Goal: Task Accomplishment & Management: Complete application form

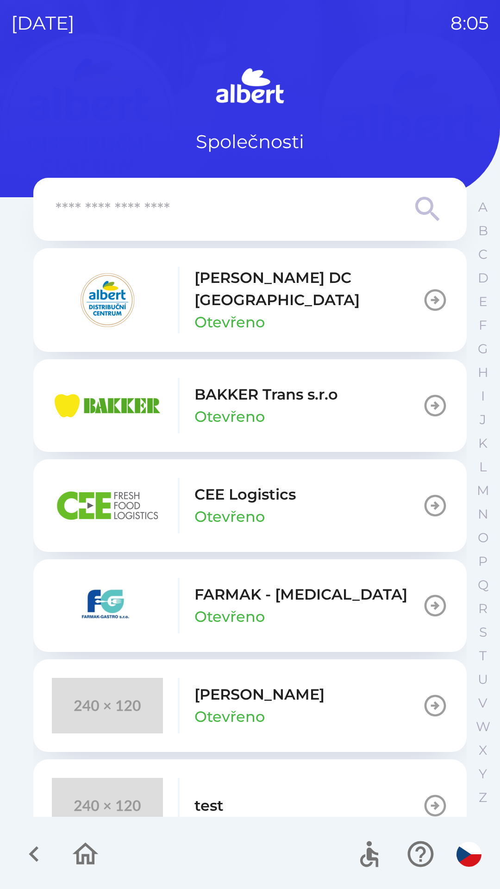
click at [231, 280] on p "[PERSON_NAME] DC [GEOGRAPHIC_DATA]" at bounding box center [308, 289] width 228 height 44
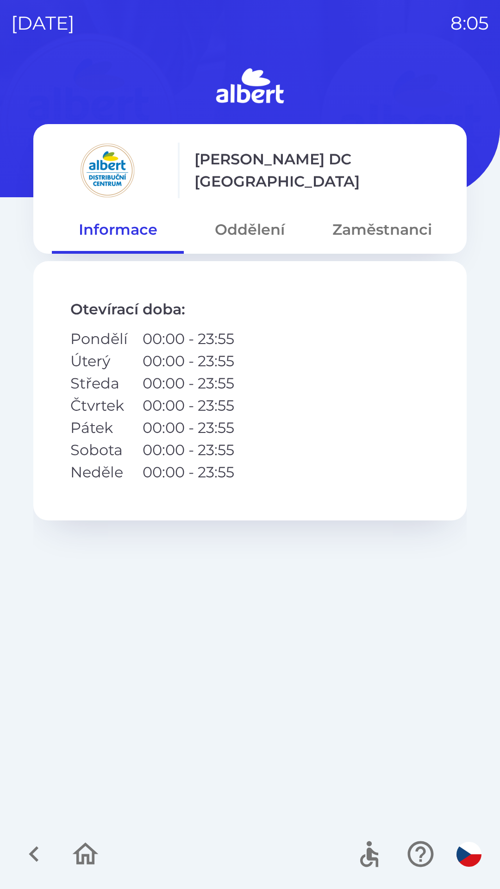
click at [363, 225] on button "Zaměstnanci" at bounding box center [382, 229] width 132 height 33
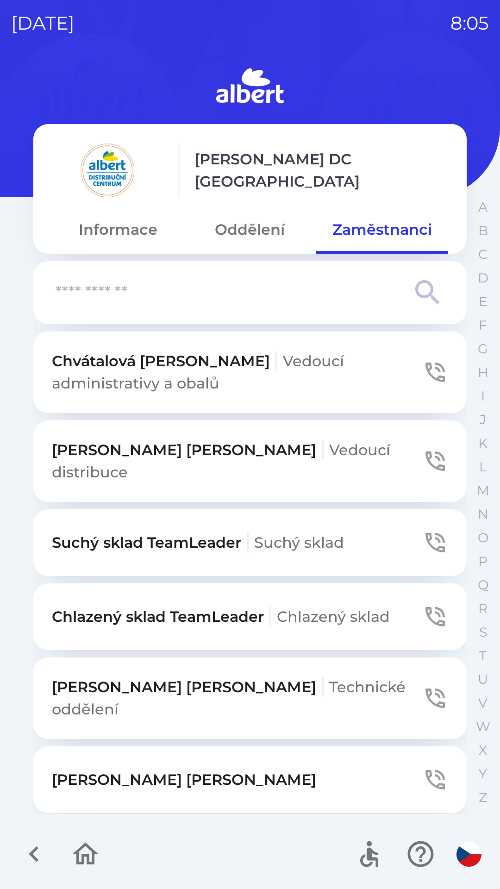
click at [169, 286] on input "text" at bounding box center [232, 292] width 352 height 25
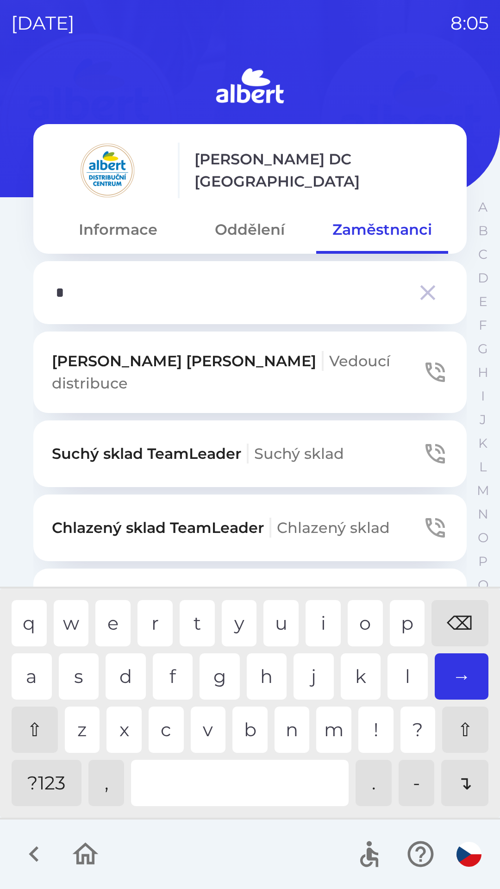
click at [74, 676] on div "s" at bounding box center [79, 676] width 40 height 46
type input "**"
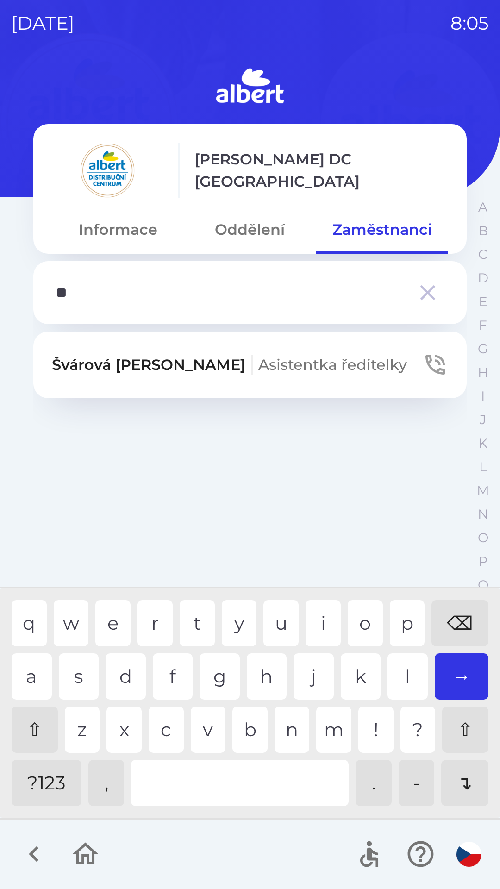
click at [204, 719] on div "v" at bounding box center [208, 729] width 35 height 46
click at [426, 358] on icon "button" at bounding box center [434, 364] width 19 height 19
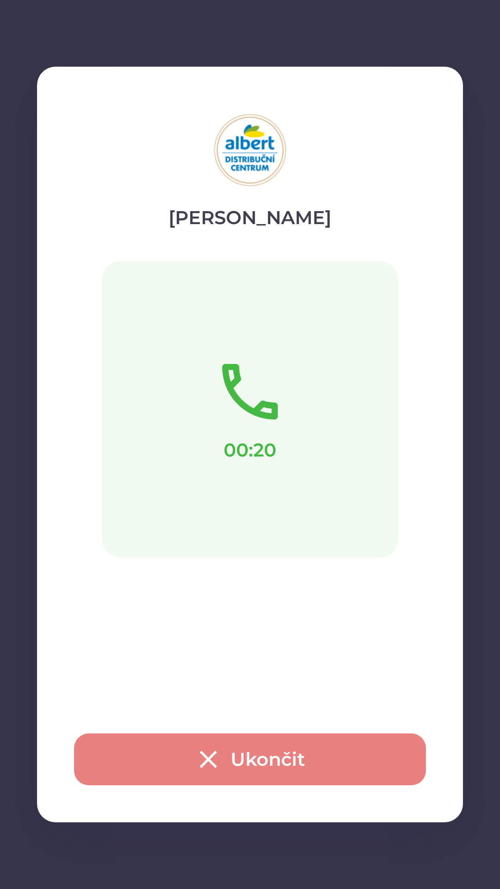
click at [223, 764] on button "Ukončit" at bounding box center [250, 759] width 352 height 52
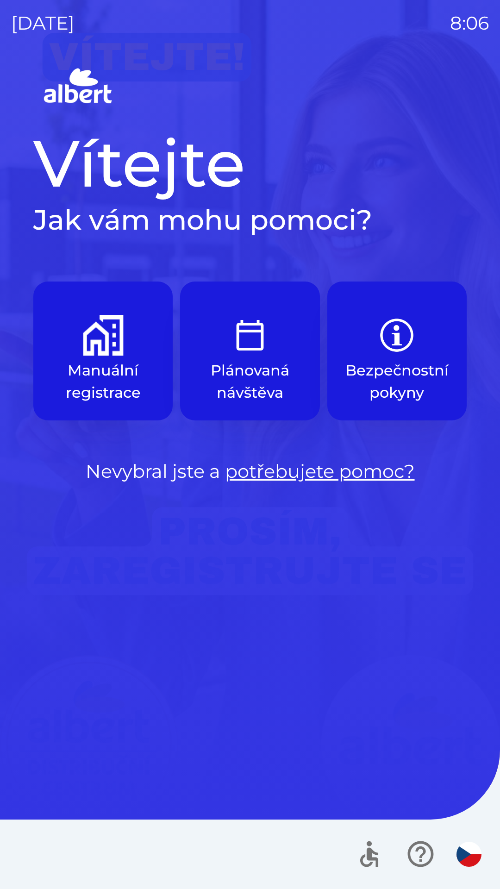
click at [253, 555] on div "Vítejte Jak vám mohu pomoci? Manuální registrace Plánovaná návštěva Bezpečnostn…" at bounding box center [250, 477] width 478 height 824
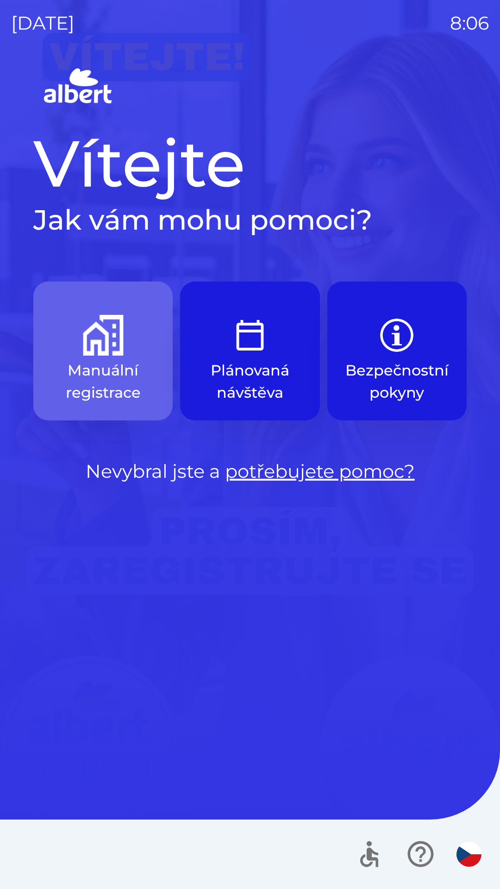
click at [120, 368] on p "Manuální registrace" at bounding box center [103, 381] width 95 height 44
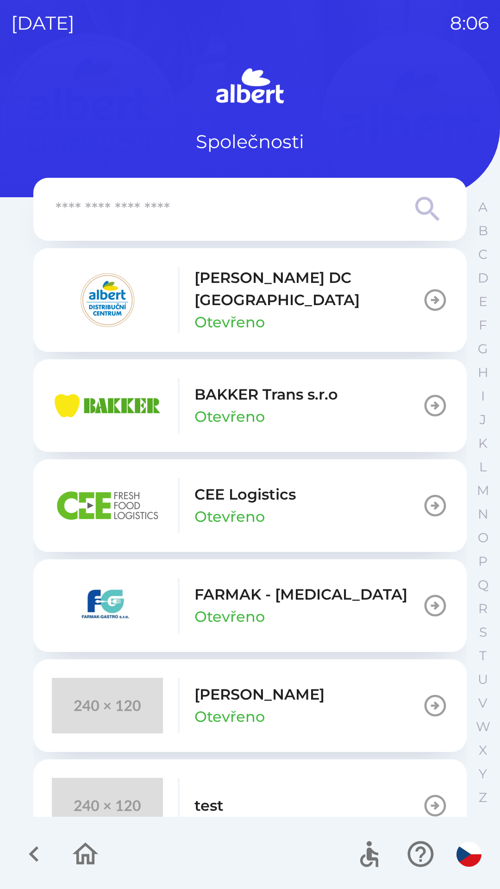
click at [119, 273] on img "button" at bounding box center [107, 300] width 111 height 56
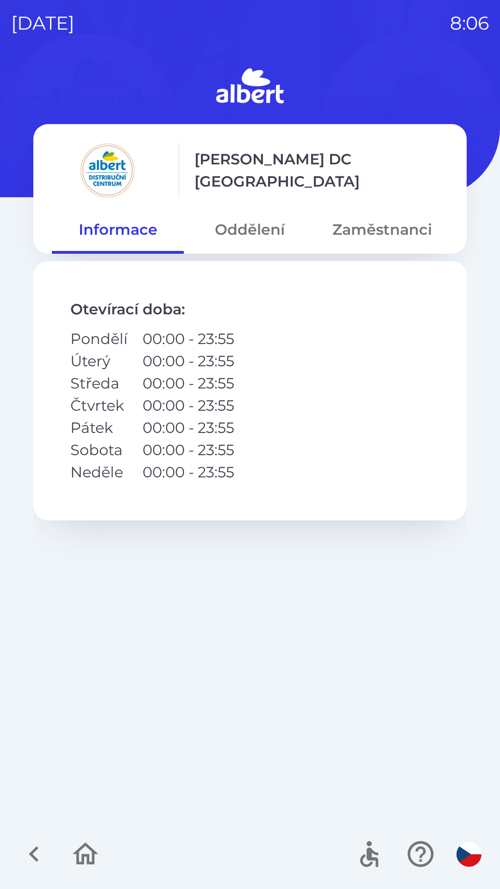
click at [384, 228] on button "Zaměstnanci" at bounding box center [382, 229] width 132 height 33
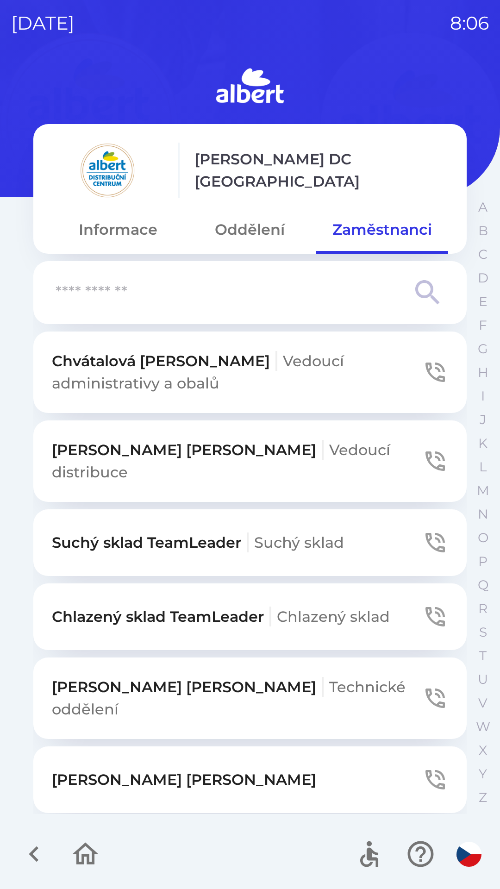
click at [214, 293] on input "text" at bounding box center [232, 292] width 352 height 25
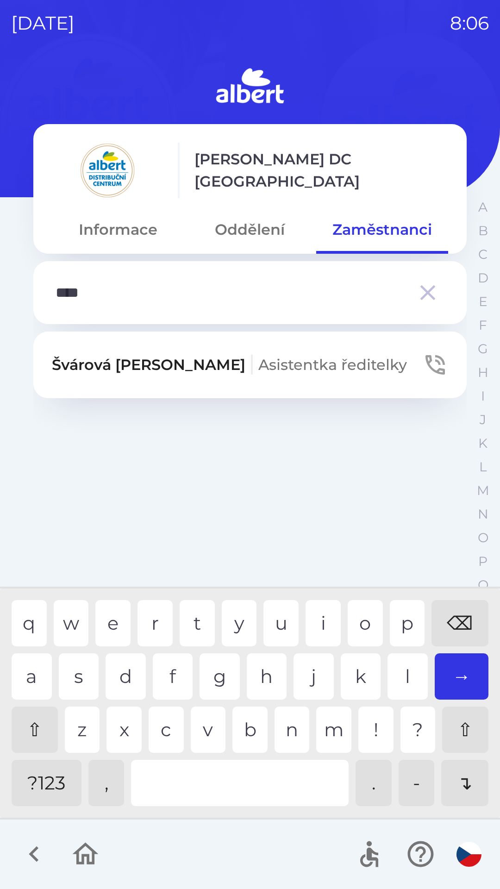
type input "*****"
click at [377, 619] on div "o" at bounding box center [365, 623] width 35 height 46
click at [438, 355] on icon "button" at bounding box center [435, 365] width 26 height 26
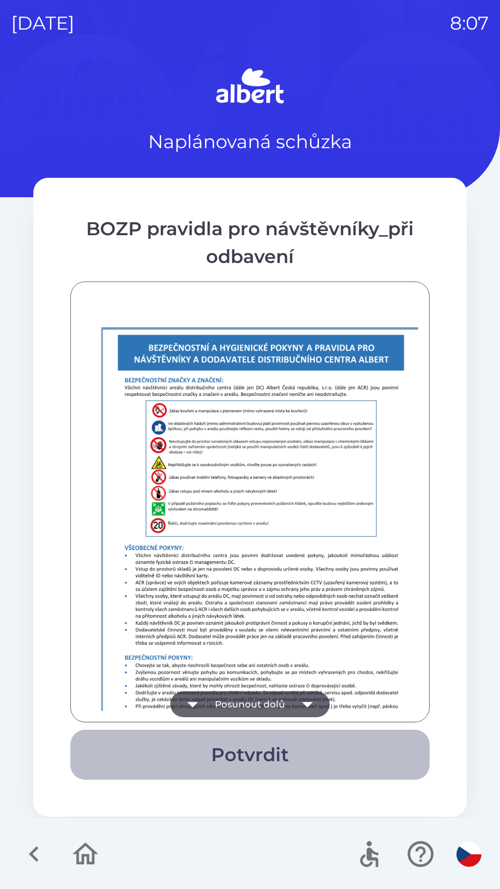
click at [254, 757] on button "Potvrdit" at bounding box center [249, 755] width 359 height 50
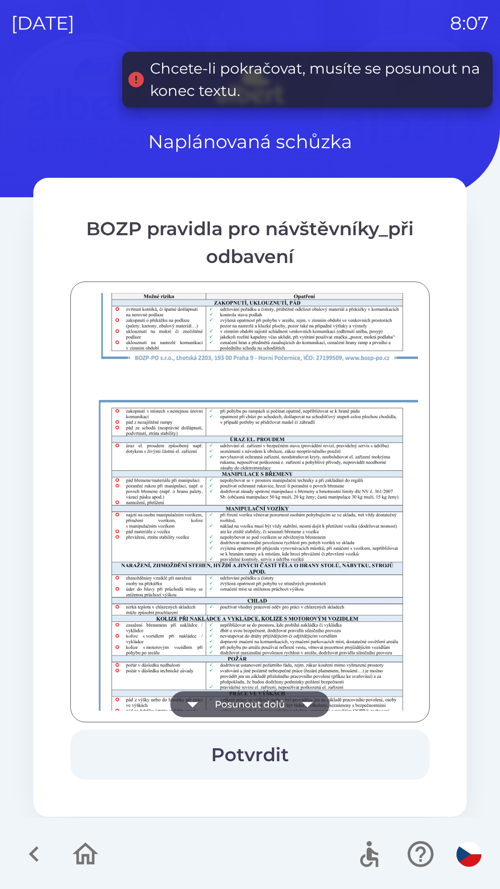
scroll to position [650, 0]
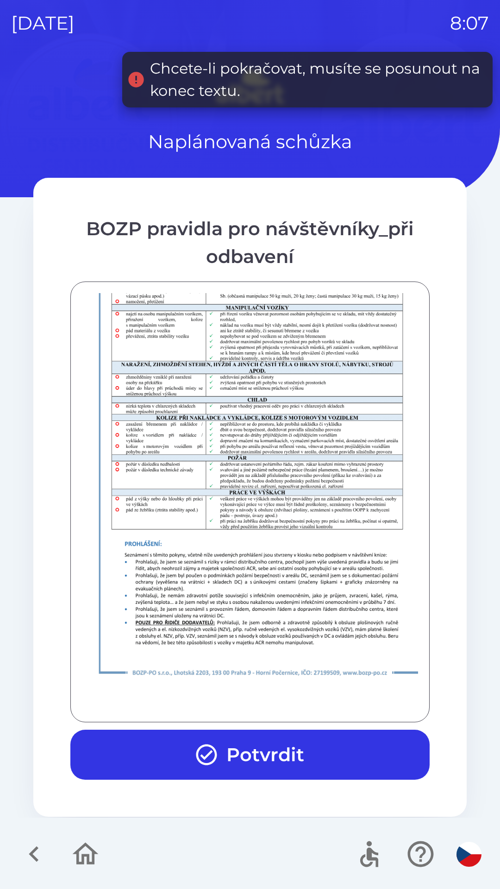
click at [243, 754] on button "Potvrdit" at bounding box center [249, 755] width 359 height 50
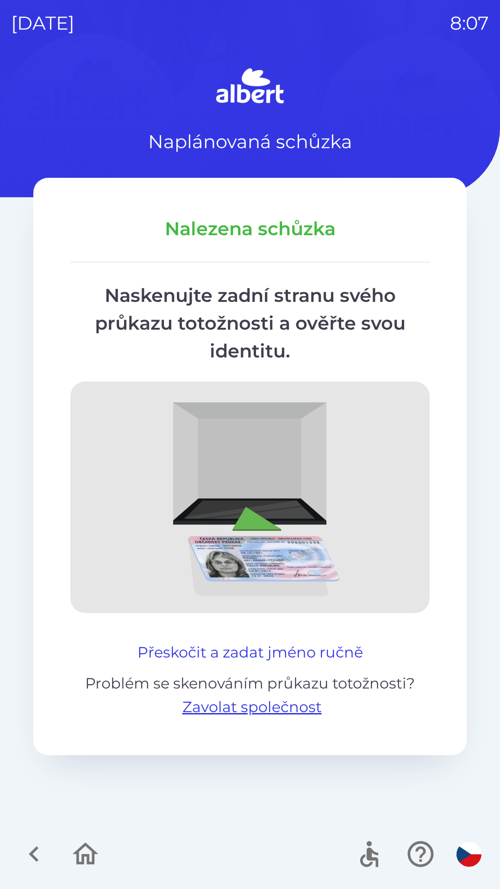
click at [235, 648] on button "Přeskočit a zadat jméno ručně" at bounding box center [250, 652] width 233 height 22
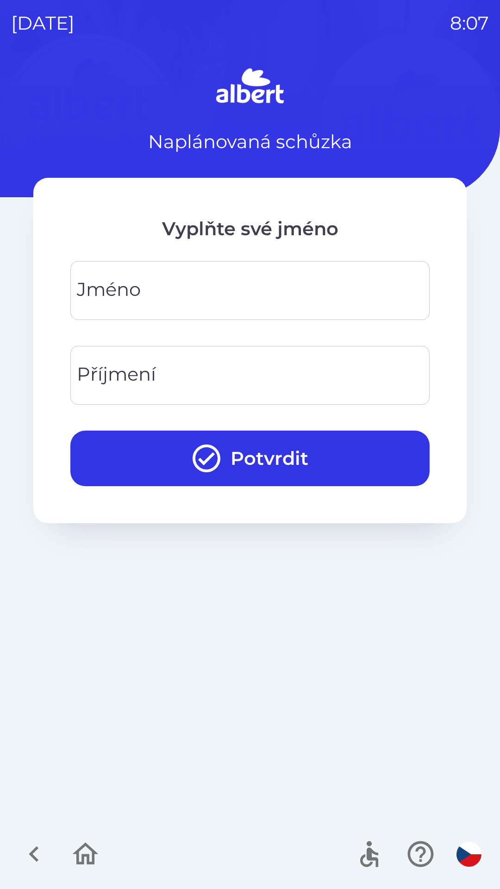
click at [187, 290] on input "Jméno" at bounding box center [249, 290] width 337 height 37
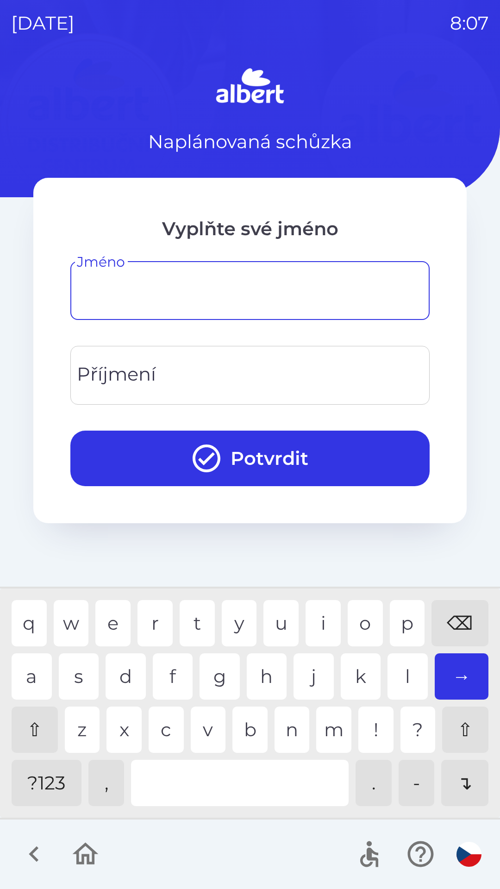
click at [129, 283] on input "Jméno" at bounding box center [249, 290] width 337 height 37
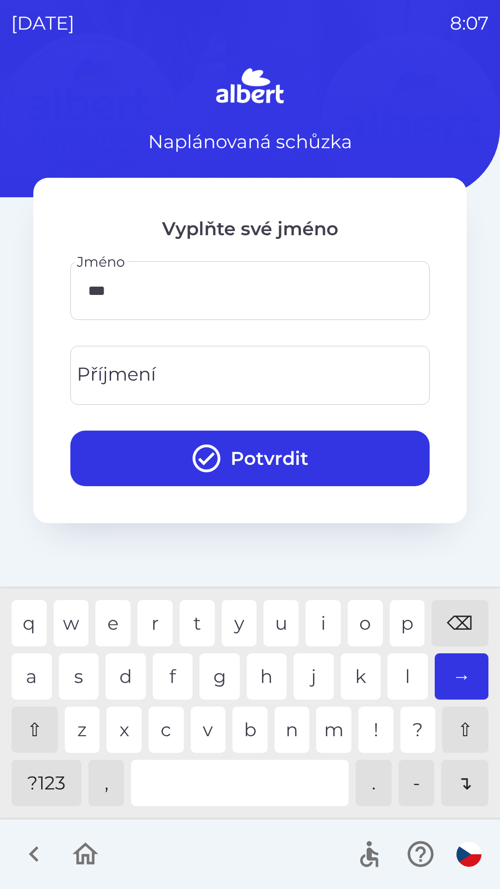
type input "****"
click at [165, 375] on input "Příjmení" at bounding box center [249, 375] width 337 height 37
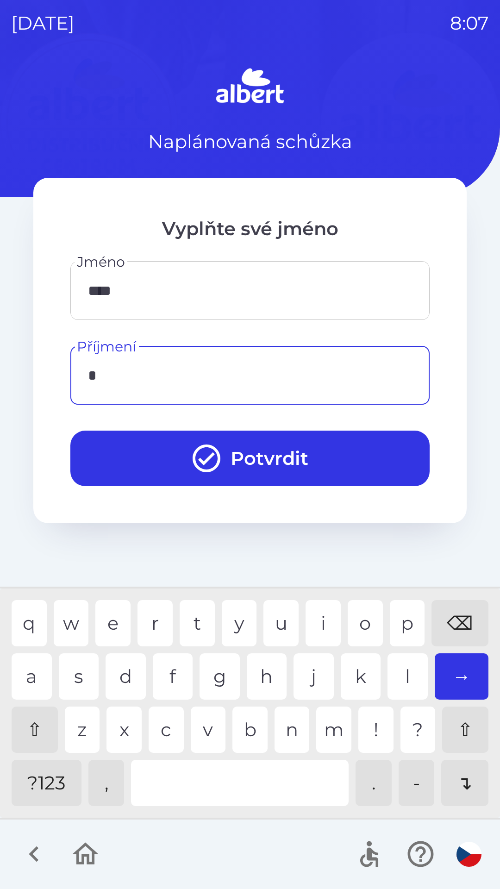
click at [356, 671] on div "k" at bounding box center [361, 676] width 40 height 46
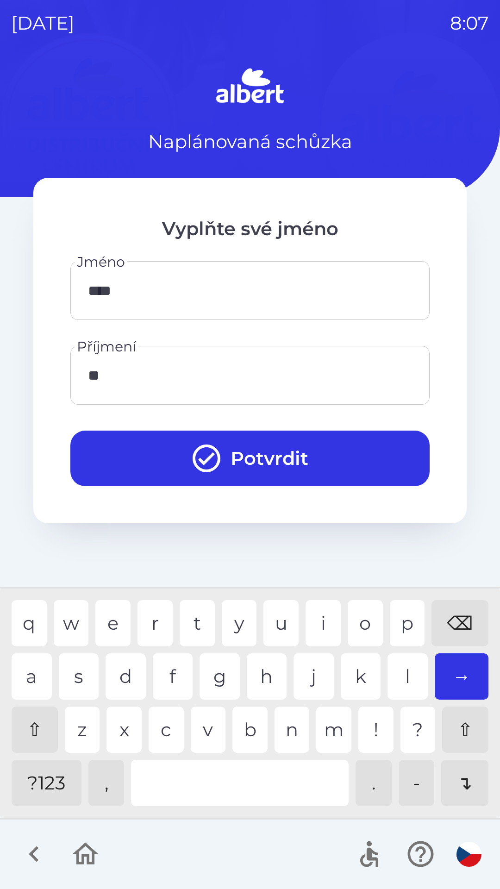
click at [213, 724] on div "v" at bounding box center [208, 729] width 35 height 46
click at [318, 630] on div "i" at bounding box center [323, 623] width 35 height 46
click at [195, 622] on div "t" at bounding box center [197, 623] width 35 height 46
type input "*******"
click at [241, 441] on button "Potvrdit" at bounding box center [249, 459] width 359 height 56
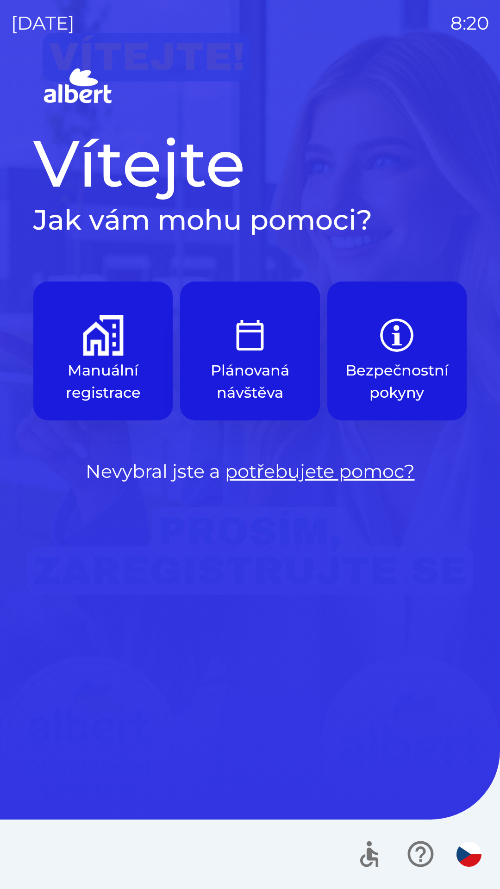
click at [109, 355] on img "button" at bounding box center [103, 335] width 41 height 41
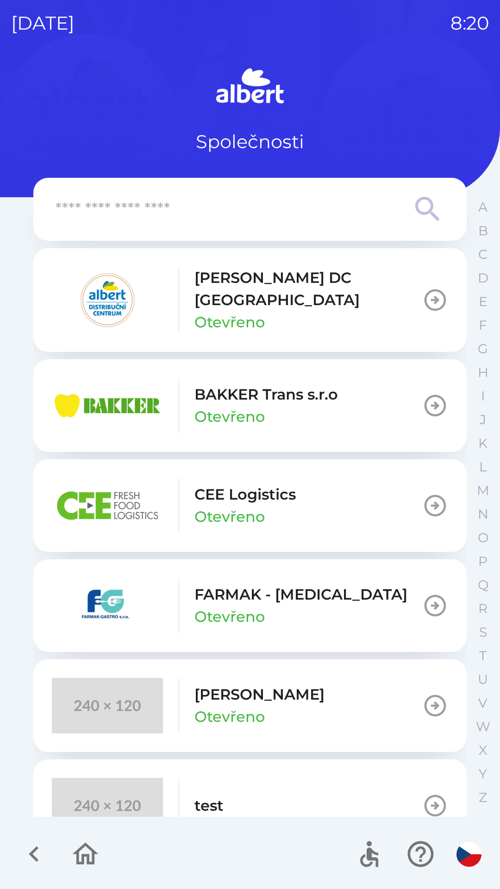
click at [290, 291] on p "[PERSON_NAME] DC [GEOGRAPHIC_DATA]" at bounding box center [308, 289] width 228 height 44
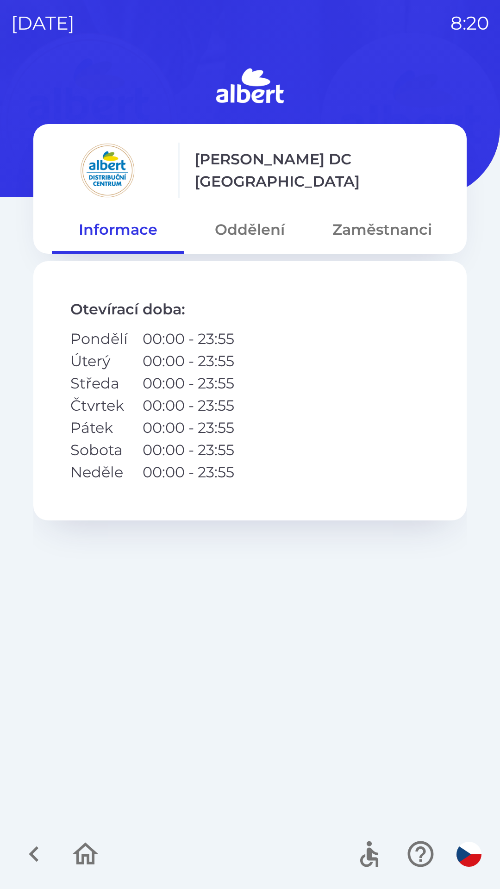
click at [378, 226] on button "Zaměstnanci" at bounding box center [382, 229] width 132 height 33
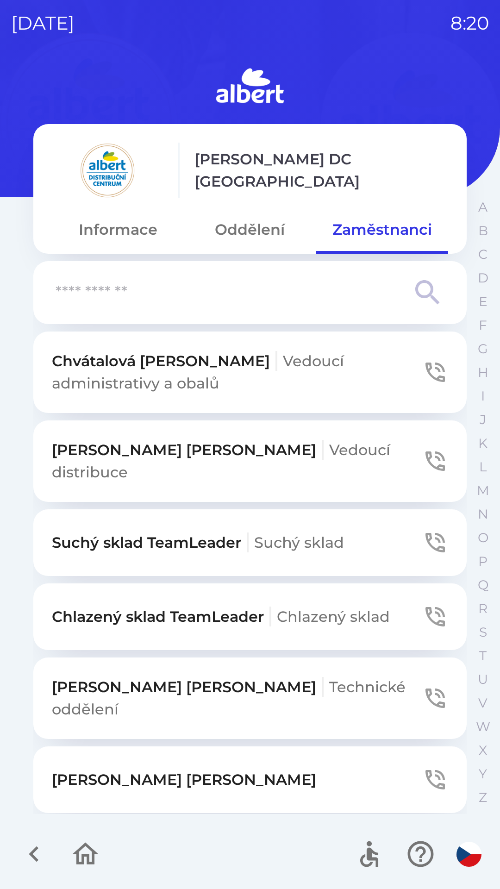
click at [150, 294] on input "text" at bounding box center [232, 292] width 352 height 25
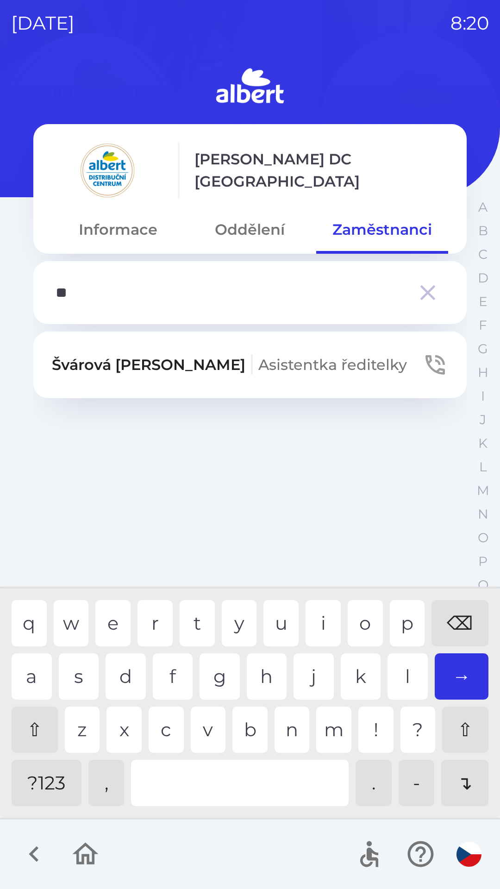
click at [203, 734] on div "v" at bounding box center [208, 729] width 35 height 46
type input "***"
click at [33, 677] on div "a" at bounding box center [32, 676] width 40 height 46
click at [434, 365] on icon "button" at bounding box center [435, 365] width 26 height 26
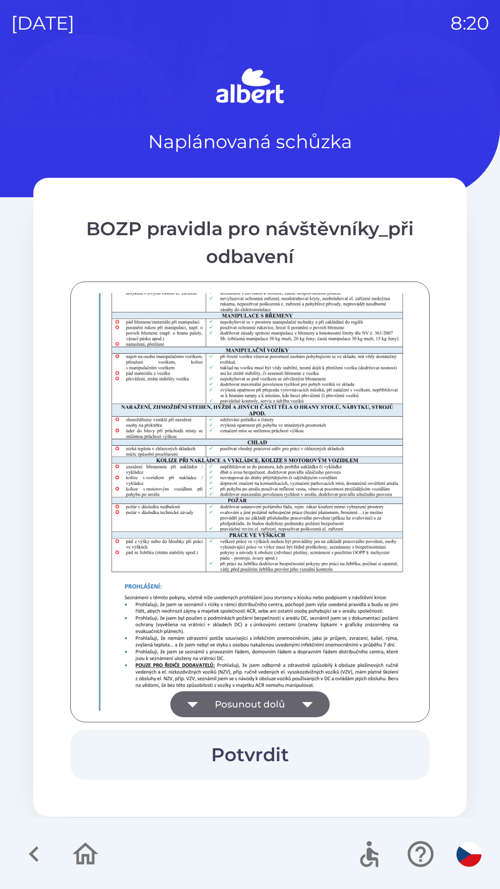
scroll to position [650, 0]
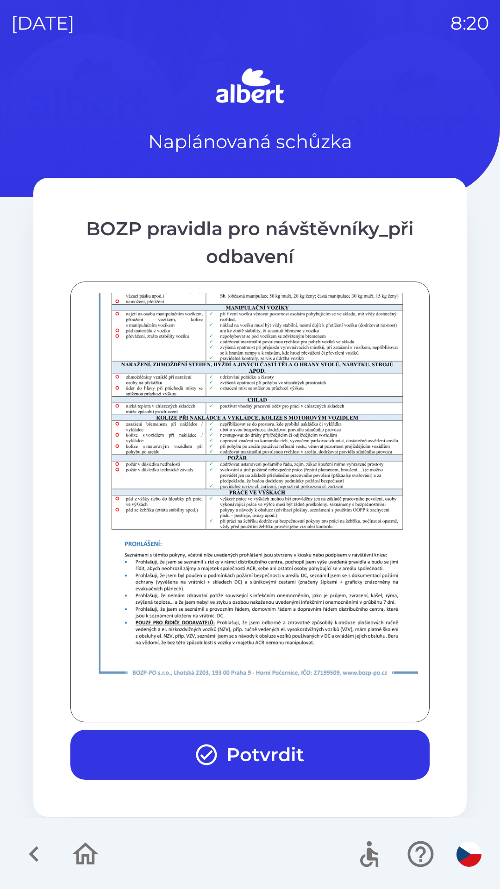
click at [212, 765] on icon "button" at bounding box center [206, 754] width 25 height 25
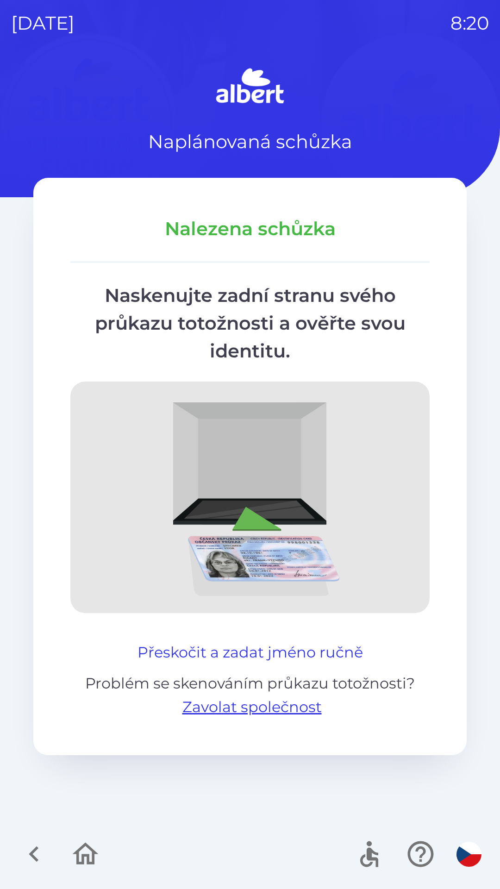
click at [216, 650] on button "Přeskočit a zadat jméno ručně" at bounding box center [250, 652] width 233 height 22
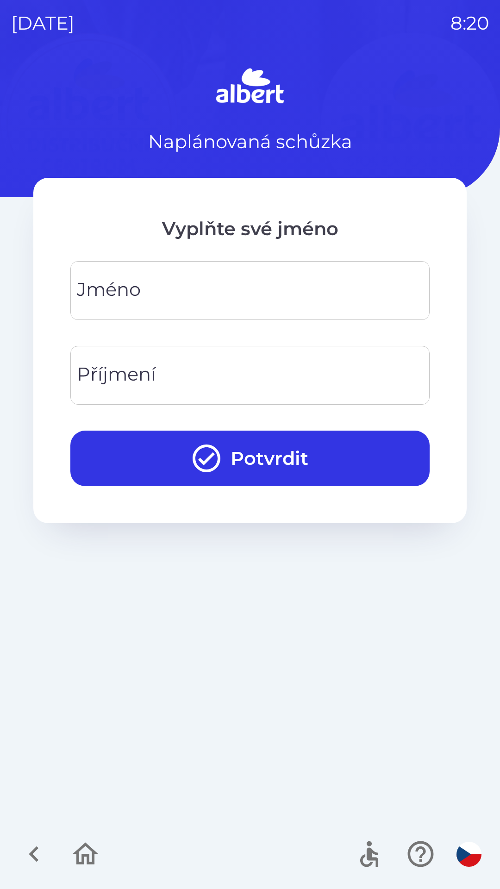
click at [140, 286] on div "[PERSON_NAME]" at bounding box center [249, 290] width 359 height 59
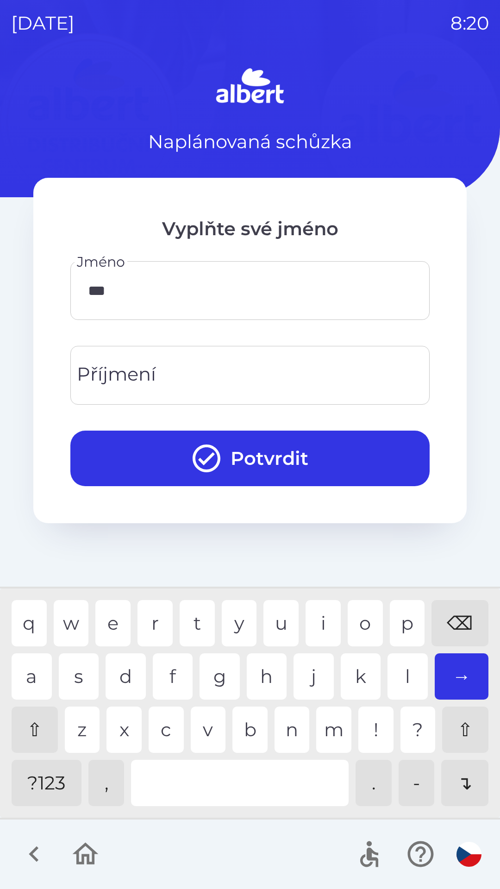
type input "****"
click at [326, 623] on div "i" at bounding box center [323, 623] width 35 height 46
click at [188, 369] on input "Příjmení" at bounding box center [249, 375] width 337 height 37
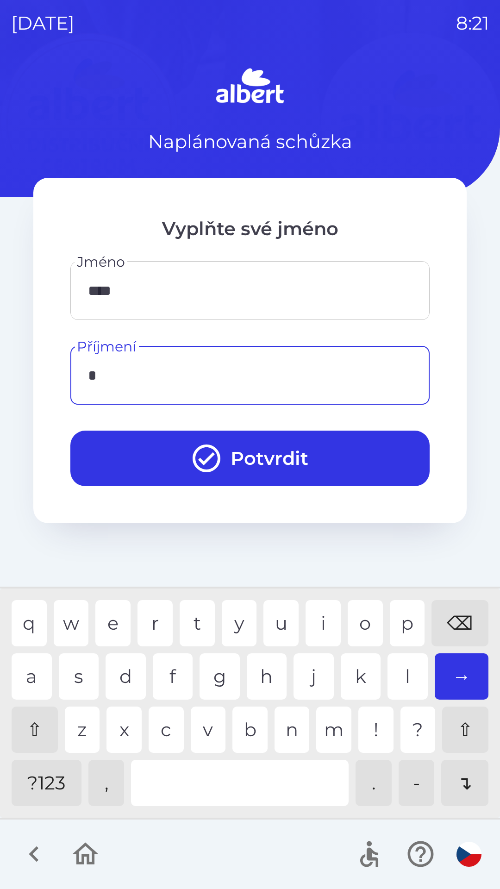
click at [159, 621] on div "r" at bounding box center [154, 623] width 35 height 46
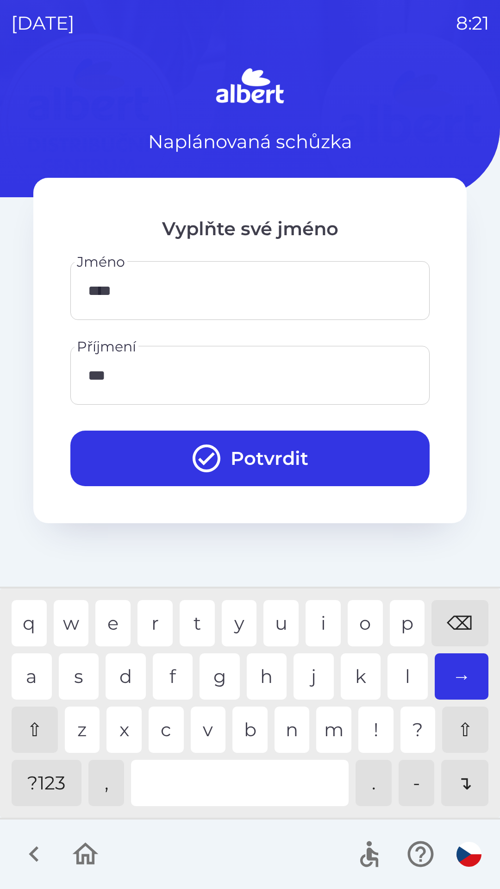
click at [310, 668] on div "j" at bounding box center [314, 676] width 40 height 46
click at [73, 672] on div "s" at bounding box center [79, 676] width 40 height 46
click at [359, 673] on div "k" at bounding box center [361, 676] width 40 height 46
type input "*******"
click at [410, 624] on div "p" at bounding box center [407, 623] width 35 height 46
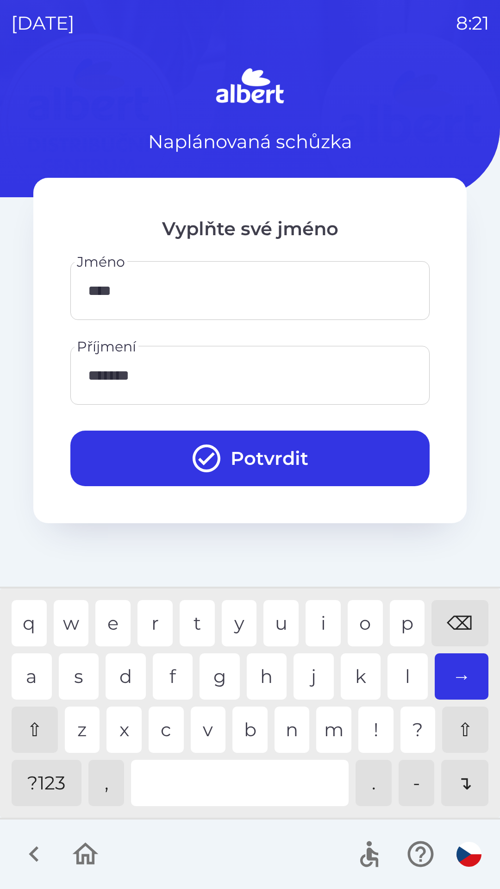
click at [196, 450] on icon "submit" at bounding box center [207, 458] width 28 height 28
